Goal: Task Accomplishment & Management: Complete application form

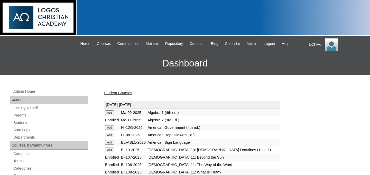
click at [258, 44] on span "Admin" at bounding box center [252, 44] width 11 height 6
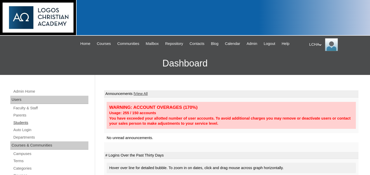
click at [28, 124] on link "Students" at bounding box center [51, 123] width 76 height 6
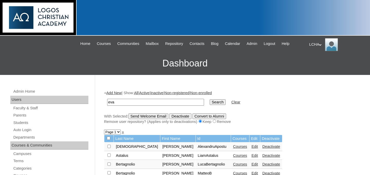
type input "eva"
click at [210, 99] on input "Search" at bounding box center [218, 102] width 16 height 6
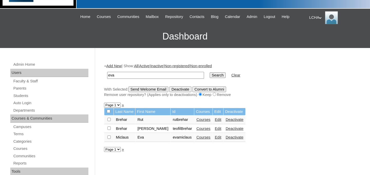
scroll to position [92, 0]
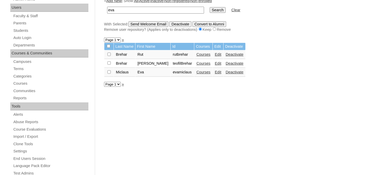
click at [199, 74] on link "Courses" at bounding box center [203, 72] width 14 height 4
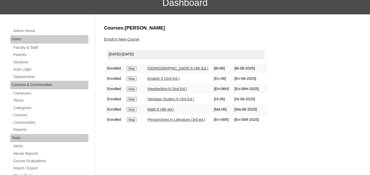
scroll to position [77, 0]
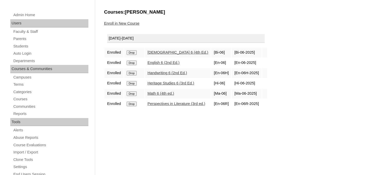
click at [129, 25] on link "Enroll in New Course" at bounding box center [121, 23] width 35 height 4
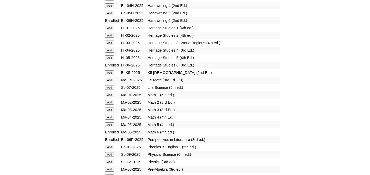
scroll to position [599, 0]
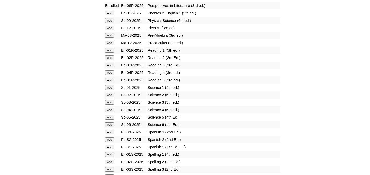
click at [109, 126] on input "Add" at bounding box center [109, 125] width 9 height 5
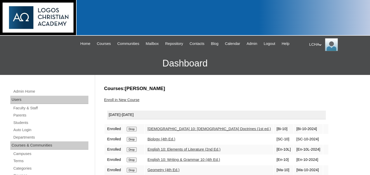
scroll to position [58, 0]
